Goal: Information Seeking & Learning: Find specific fact

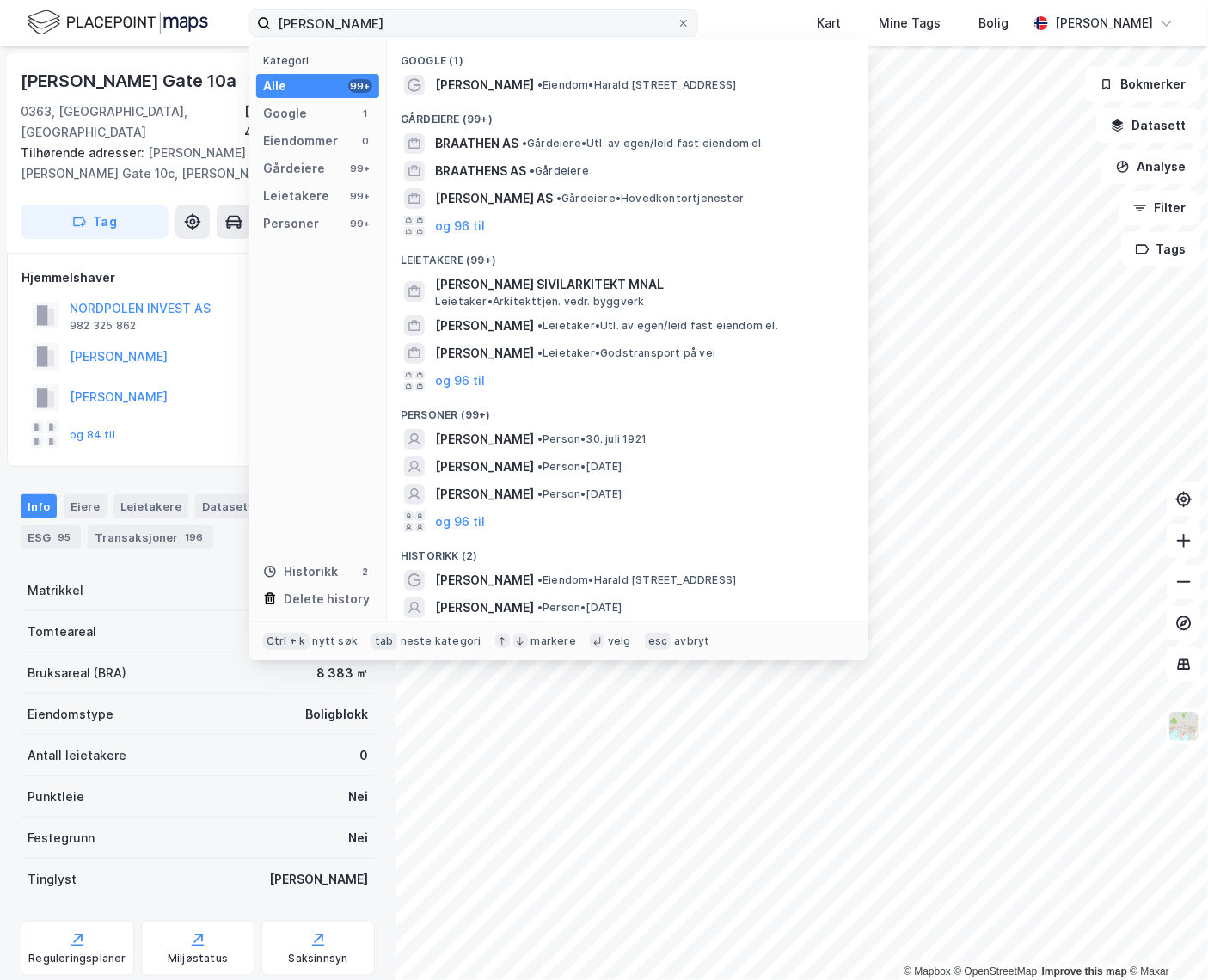
click at [423, 17] on input "[PERSON_NAME]" at bounding box center [474, 23] width 406 height 26
click at [421, 18] on input "[PERSON_NAME]" at bounding box center [474, 23] width 406 height 26
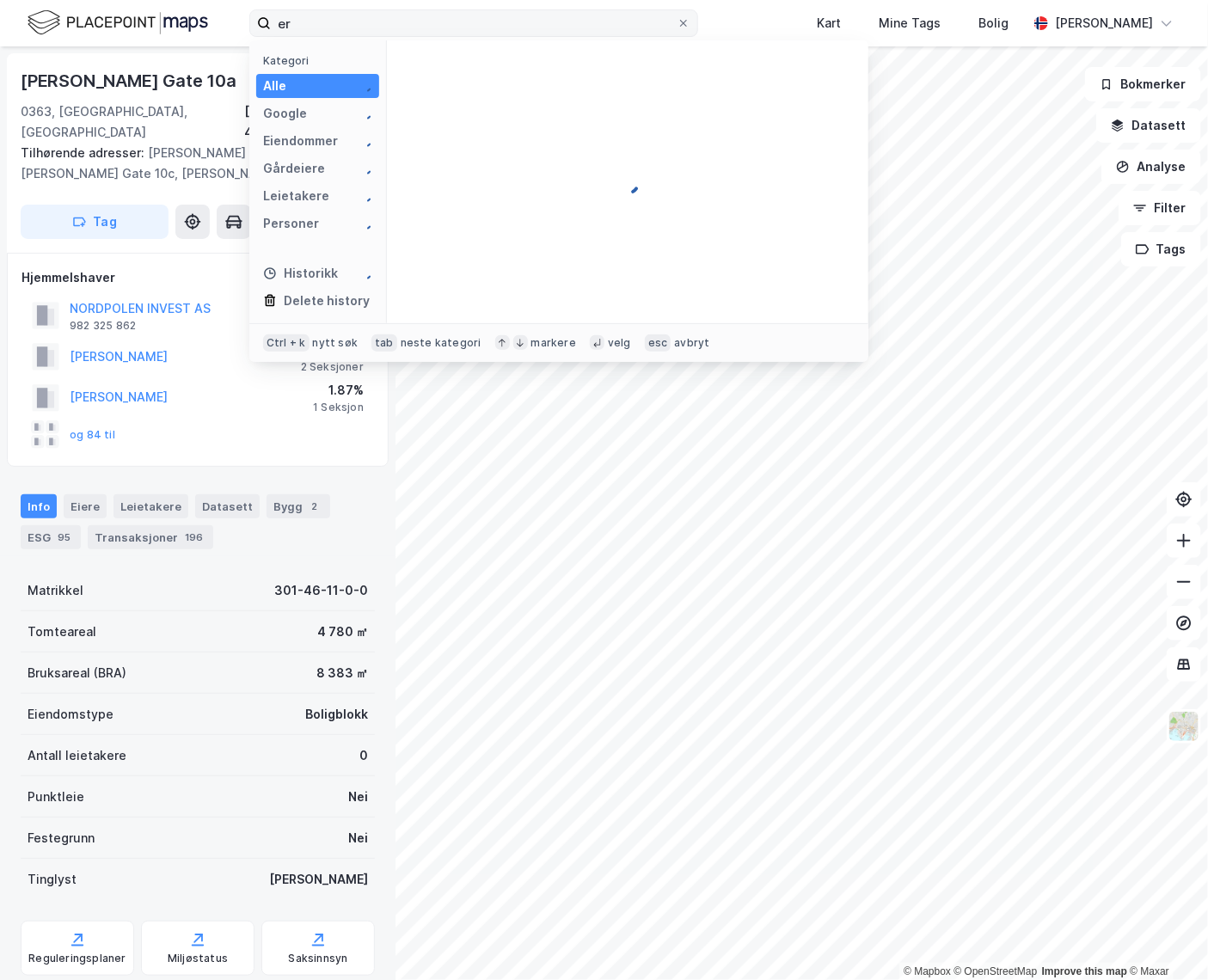
type input "e"
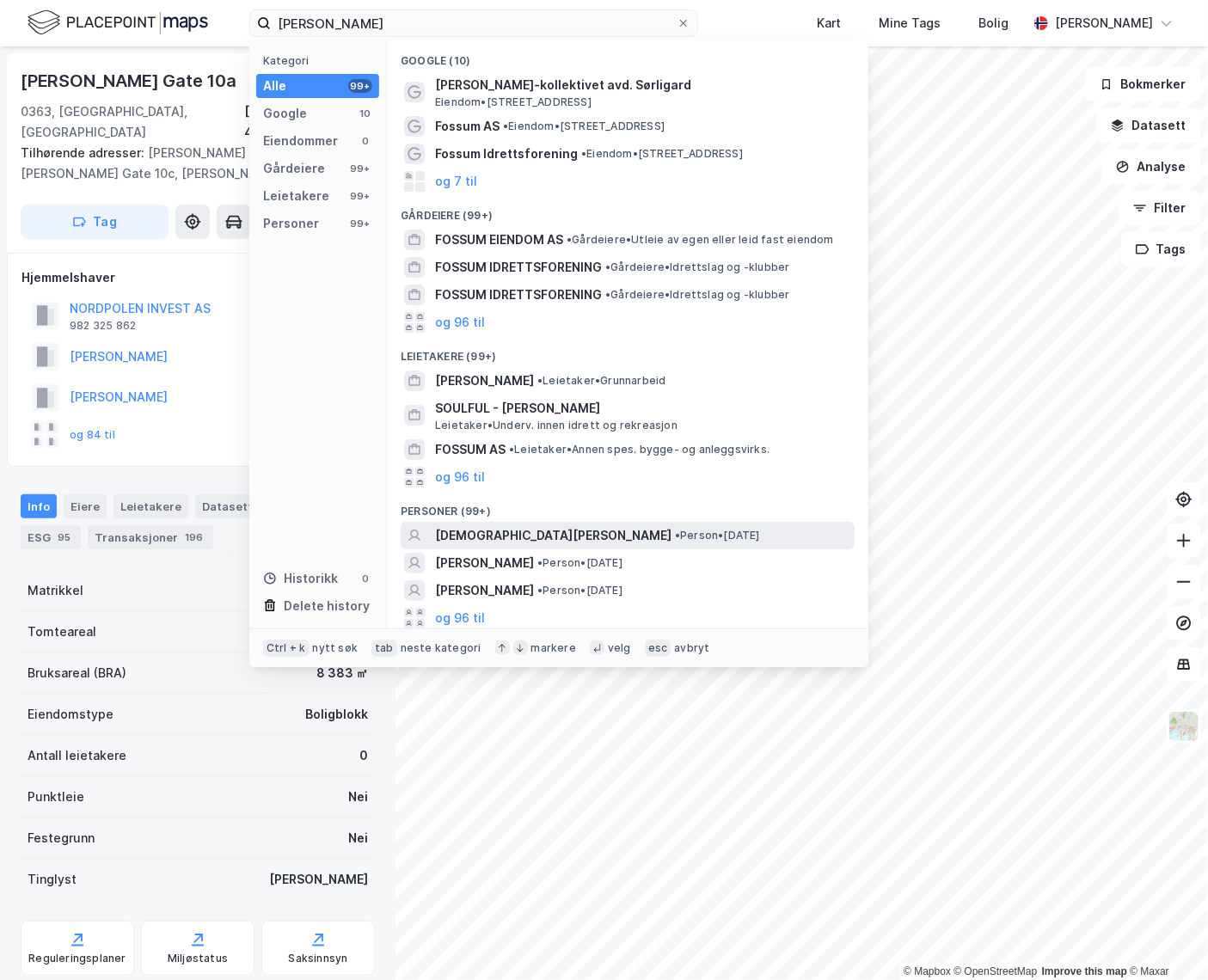
type input "[PERSON_NAME]"
click at [529, 536] on span "[DEMOGRAPHIC_DATA][PERSON_NAME]" at bounding box center [553, 536] width 237 height 21
